Goal: Information Seeking & Learning: Learn about a topic

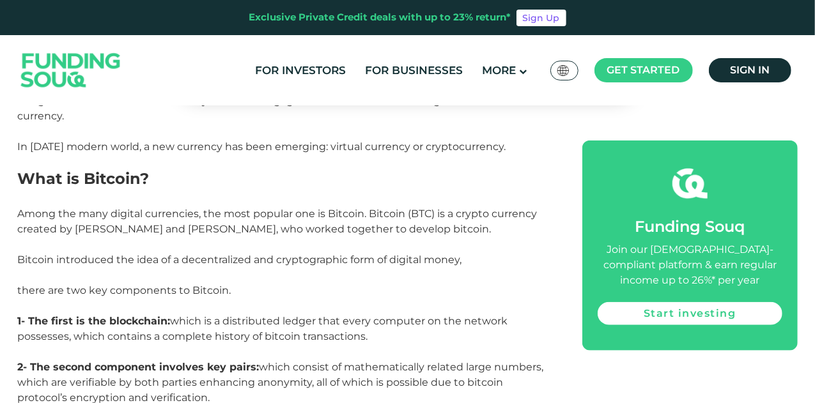
scroll to position [703, 0]
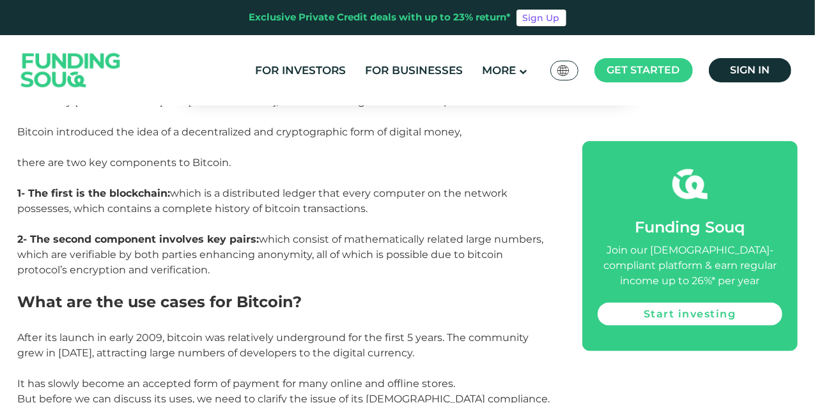
click at [142, 233] on strong "2- The second component involves key pairs:" at bounding box center [139, 239] width 242 height 12
click at [399, 222] on span "Among the many digital currencies, the most popular one is Bitcoin. Bitcoin (BT…" at bounding box center [281, 178] width 526 height 196
click at [175, 240] on span "Among the many digital currencies, the most popular one is Bitcoin. Bitcoin (BT…" at bounding box center [281, 178] width 526 height 196
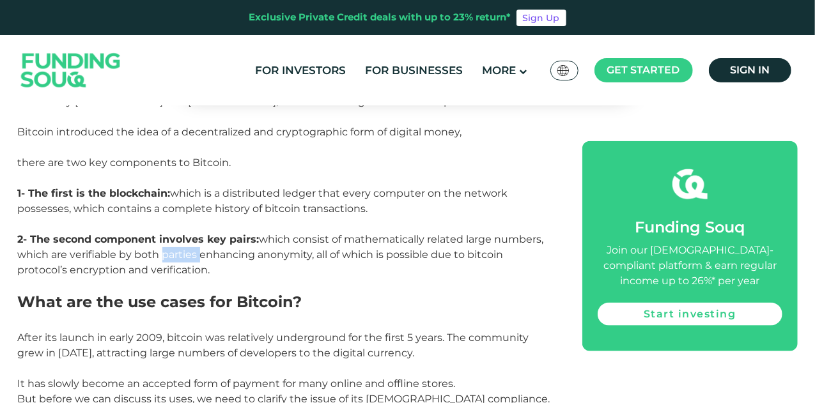
click at [175, 240] on span "Among the many digital currencies, the most popular one is Bitcoin. Bitcoin (BT…" at bounding box center [281, 178] width 526 height 196
click at [323, 240] on span "Among the many digital currencies, the most popular one is Bitcoin. Bitcoin (BT…" at bounding box center [281, 178] width 526 height 196
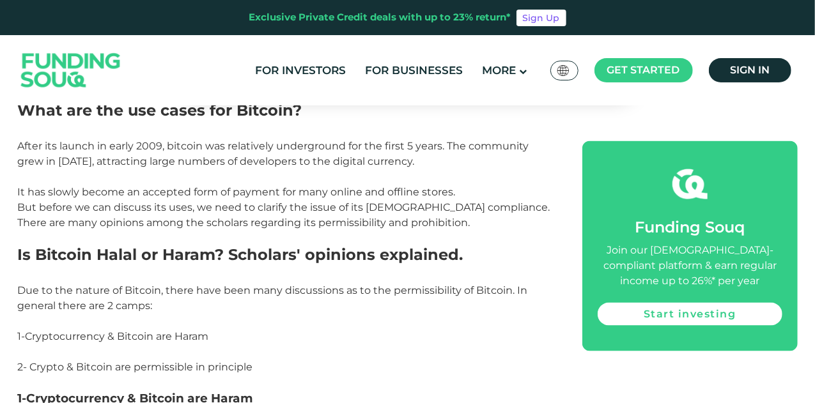
scroll to position [958, 0]
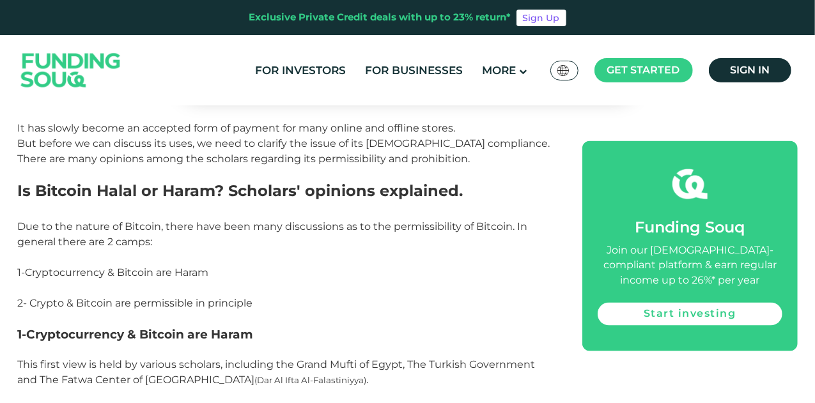
click at [93, 220] on span "Due to the nature of Bitcoin, there have been many discussions as to the permis…" at bounding box center [273, 233] width 510 height 27
click at [300, 220] on span "Due to the nature of Bitcoin, there have been many discussions as to the permis…" at bounding box center [273, 233] width 510 height 27
click at [83, 266] on span "Cryptocurrency & Bitcoin are Haram" at bounding box center [117, 272] width 183 height 12
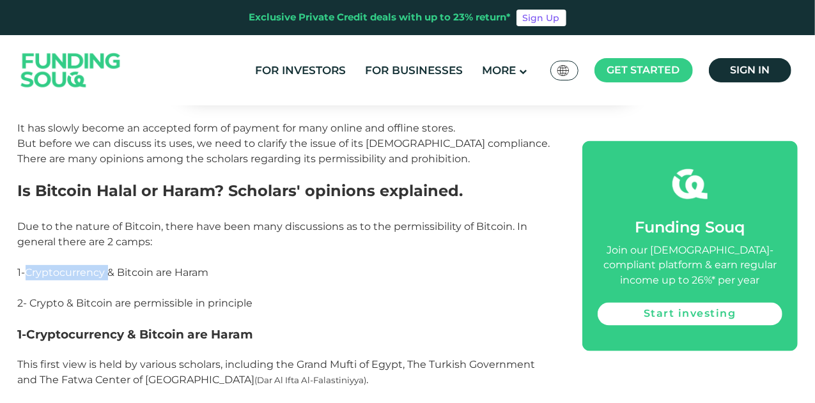
click at [83, 266] on span "Cryptocurrency & Bitcoin are Haram" at bounding box center [117, 272] width 183 height 12
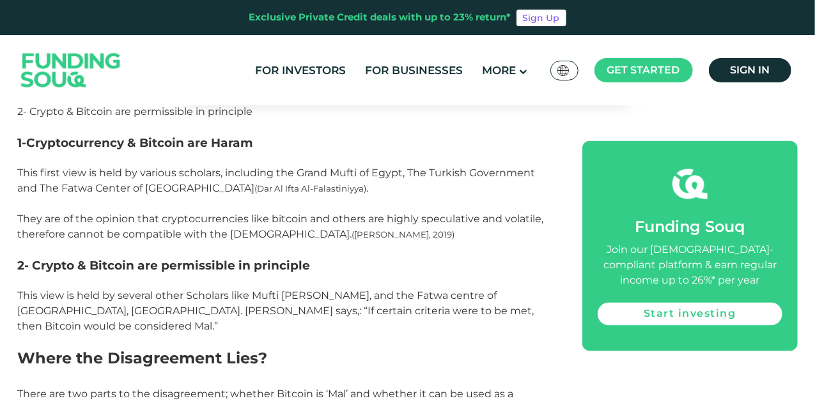
scroll to position [1214, 0]
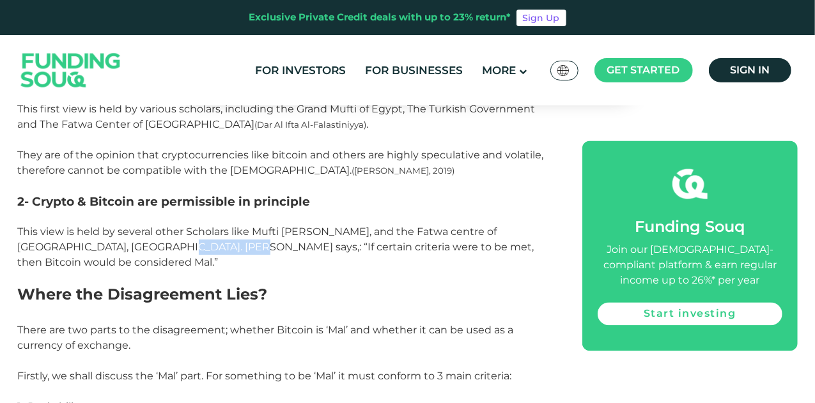
drag, startPoint x: 108, startPoint y: 229, endPoint x: 185, endPoint y: 228, distance: 76.7
click at [185, 228] on span "This view is held by several other Scholars like Mufti [PERSON_NAME], and the F…" at bounding box center [276, 247] width 516 height 43
drag, startPoint x: 217, startPoint y: 231, endPoint x: 304, endPoint y: 231, distance: 86.9
click at [304, 231] on span "This view is held by several other Scholars like Mufti [PERSON_NAME], and the F…" at bounding box center [276, 247] width 516 height 43
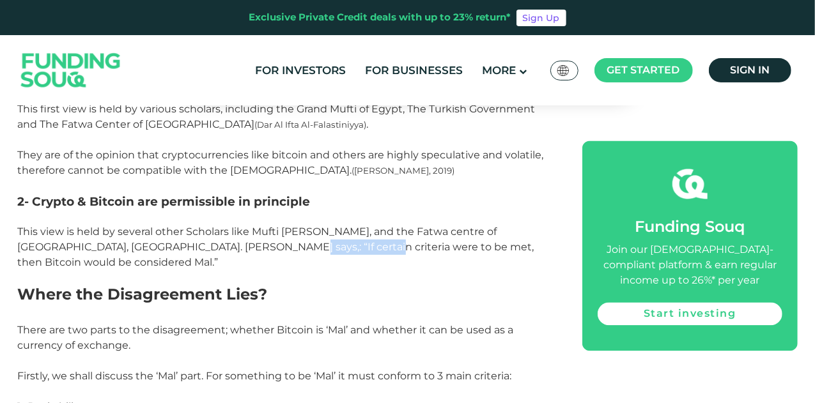
click at [304, 231] on span "This view is held by several other Scholars like Mufti [PERSON_NAME], and the F…" at bounding box center [276, 247] width 516 height 43
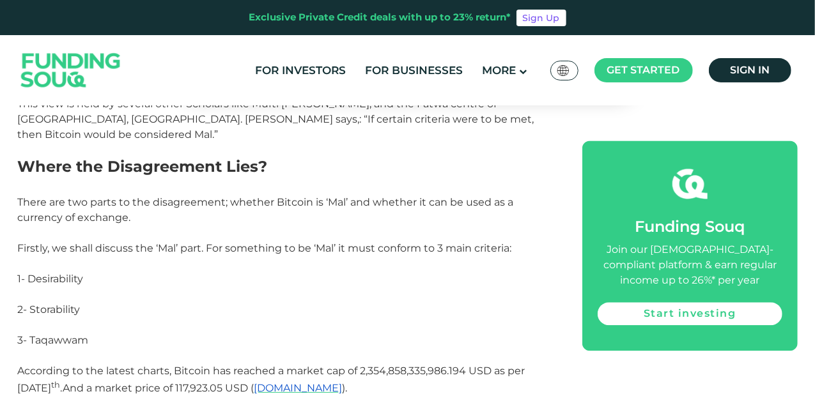
scroll to position [1406, 0]
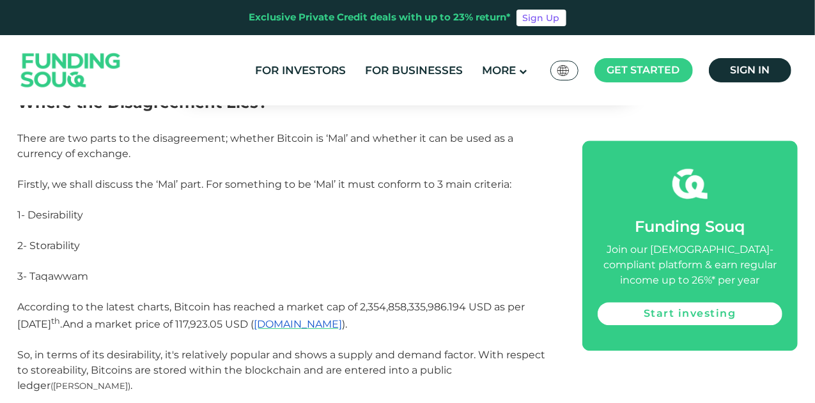
click at [65, 270] on span "3- Taqawwam" at bounding box center [53, 276] width 71 height 12
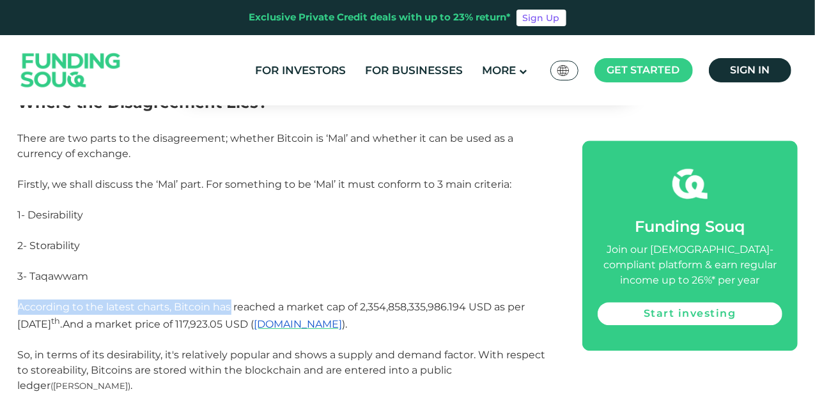
drag, startPoint x: 19, startPoint y: 291, endPoint x: 229, endPoint y: 289, distance: 210.2
click at [229, 301] on span "According to the latest charts, Bitcoin has reached a market cap of 2,354,858,3…" at bounding box center [271, 315] width 507 height 29
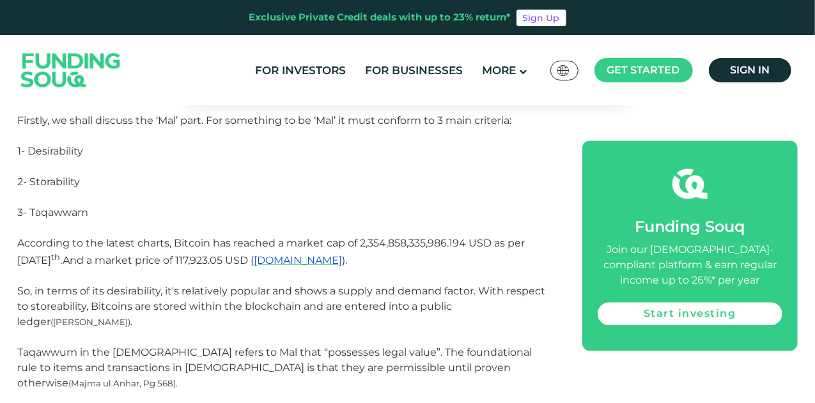
scroll to position [1533, 0]
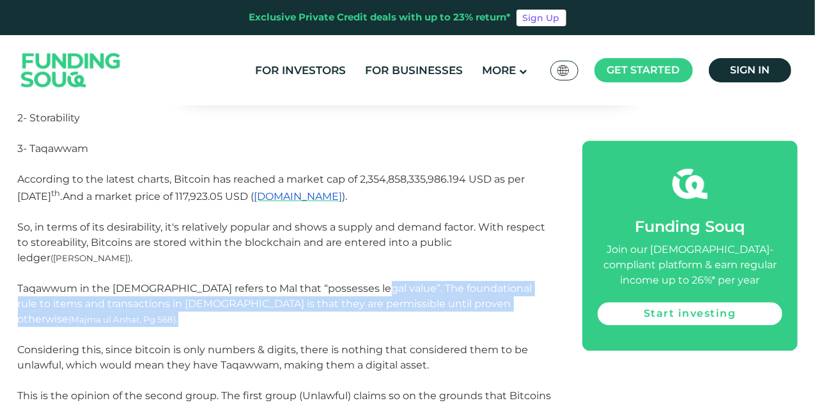
drag, startPoint x: 362, startPoint y: 256, endPoint x: 518, endPoint y: 270, distance: 156.5
click at [518, 281] on p "Taqawwum in the [DEMOGRAPHIC_DATA] refers to Mal that “possesses legal value”. …" at bounding box center [286, 311] width 536 height 61
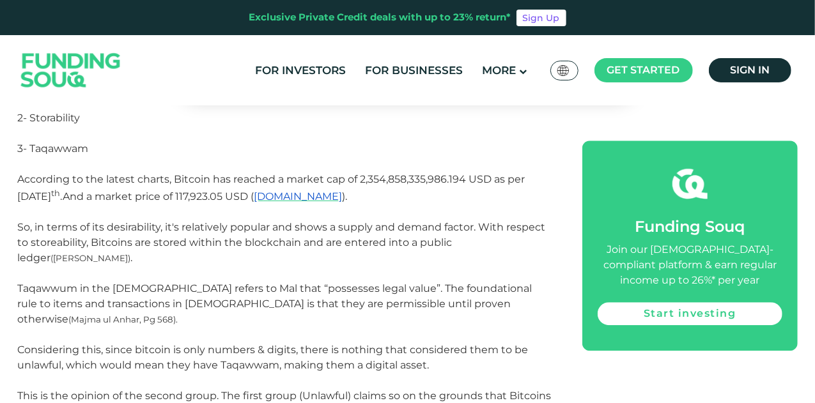
scroll to position [1597, 0]
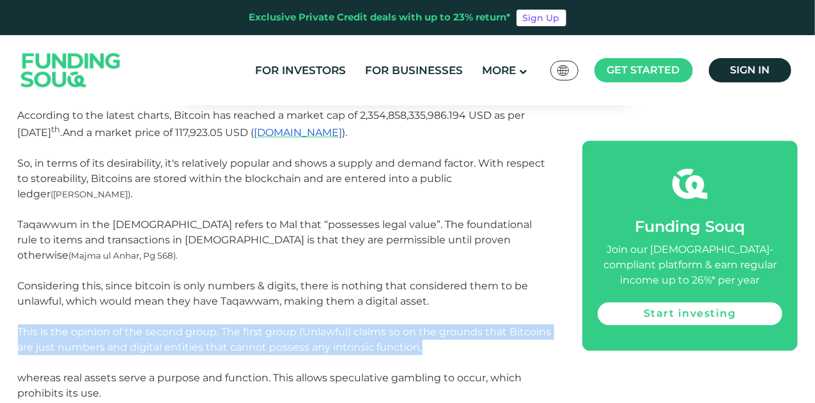
drag, startPoint x: 426, startPoint y: 302, endPoint x: 7, endPoint y: 278, distance: 419.2
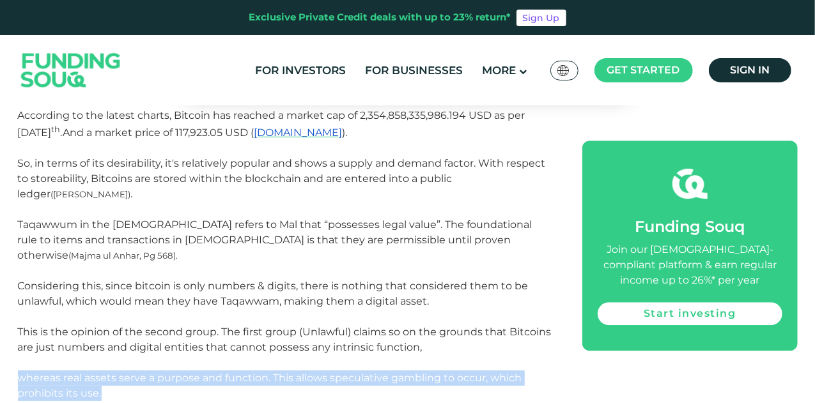
drag, startPoint x: 8, startPoint y: 333, endPoint x: 502, endPoint y: 342, distance: 494.0
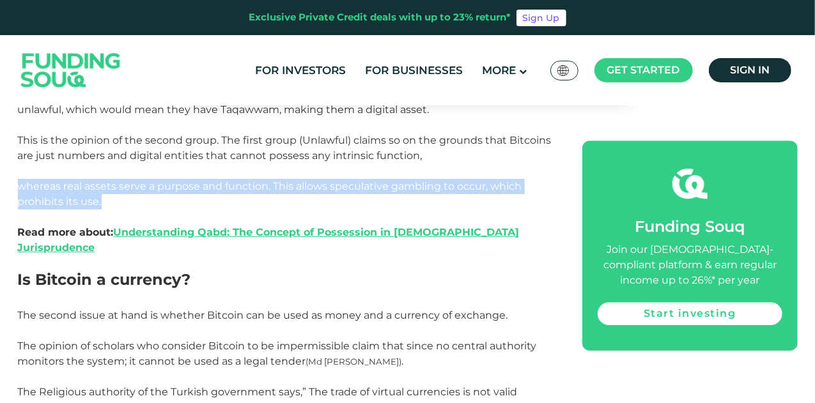
scroll to position [1853, 0]
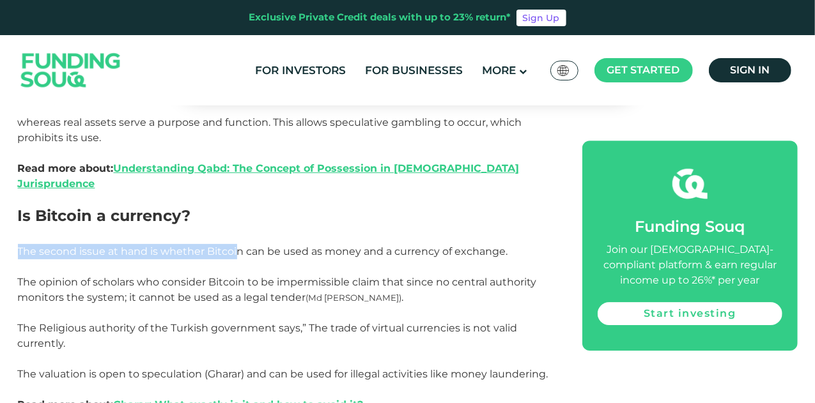
drag, startPoint x: 14, startPoint y: 185, endPoint x: 238, endPoint y: 186, distance: 223.6
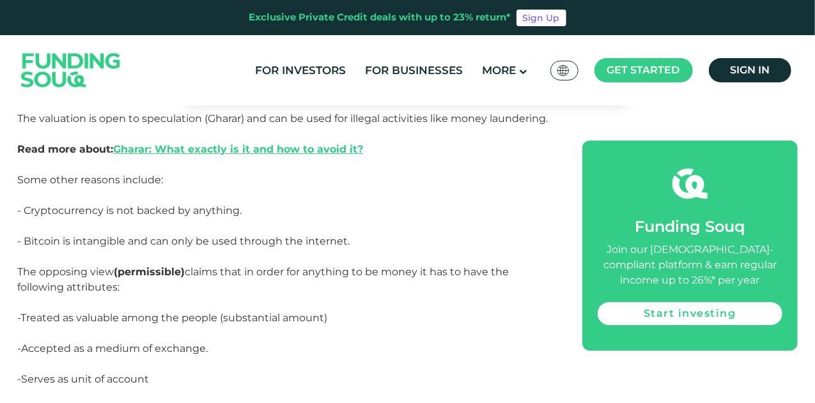
scroll to position [2045, 0]
